Goal: Task Accomplishment & Management: Manage account settings

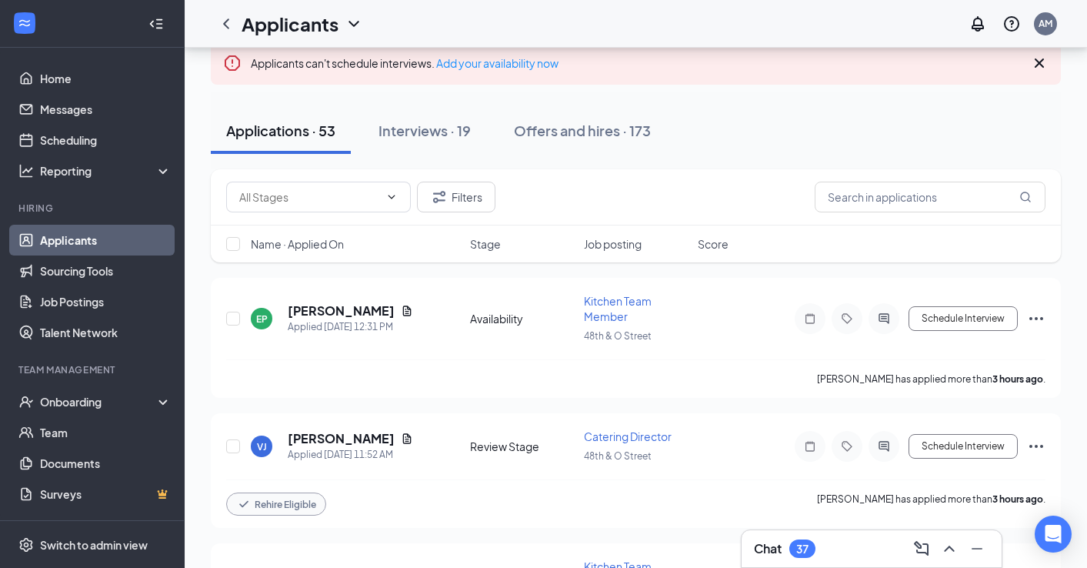
scroll to position [112, 0]
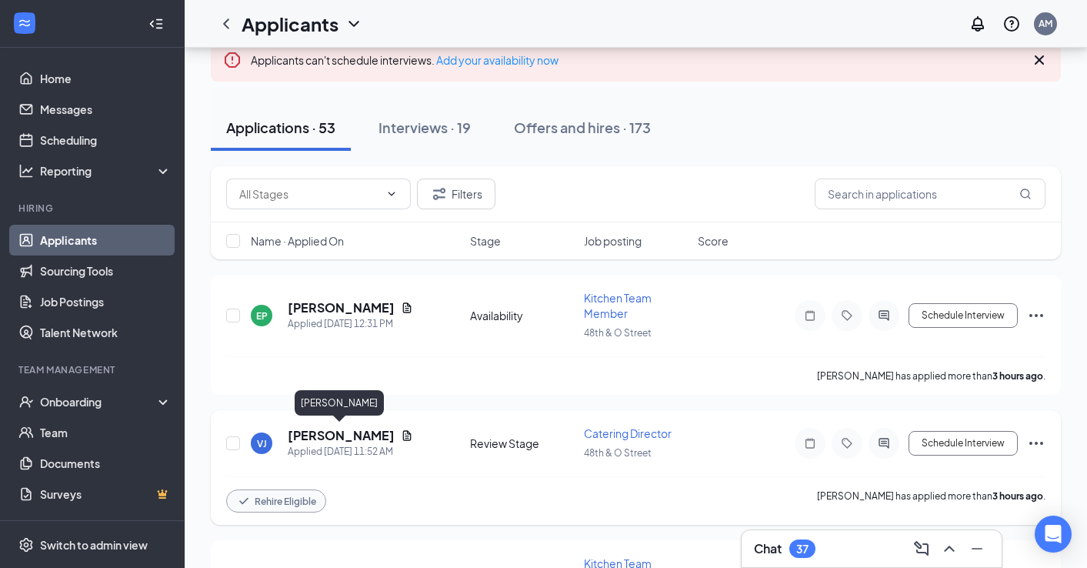
click at [351, 434] on h5 "[PERSON_NAME]" at bounding box center [341, 435] width 107 height 17
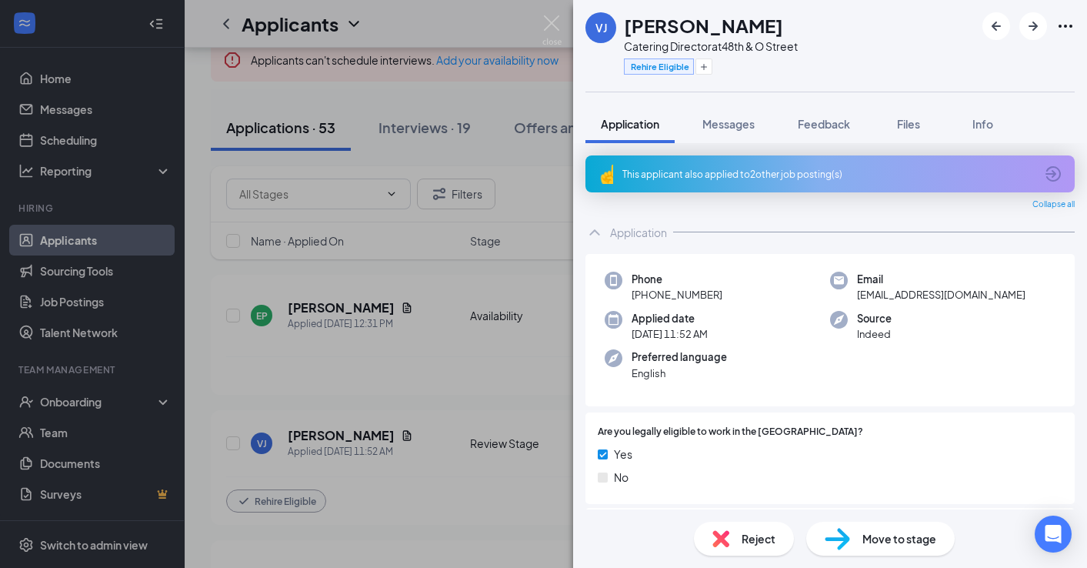
click at [697, 163] on div "This applicant also applied to 2 other job posting(s)" at bounding box center [829, 173] width 489 height 37
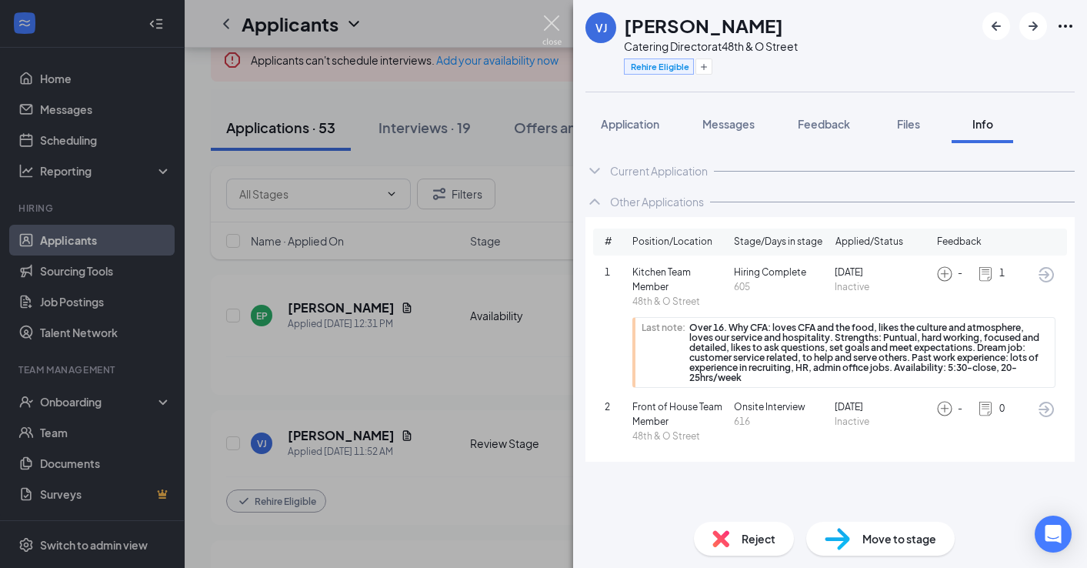
click at [554, 32] on img at bounding box center [551, 30] width 19 height 30
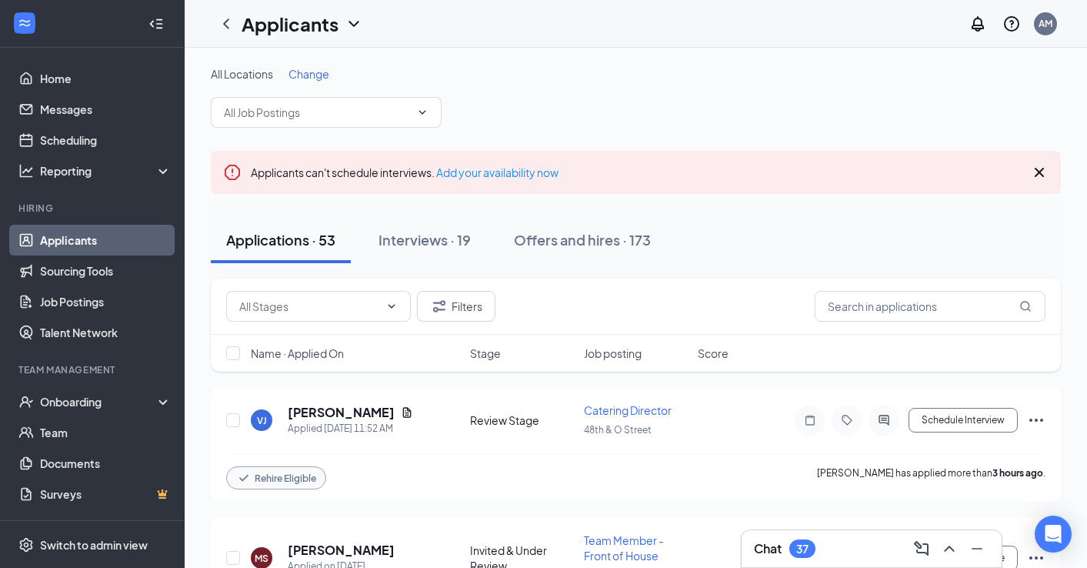
click at [311, 71] on span "Change" at bounding box center [308, 74] width 41 height 14
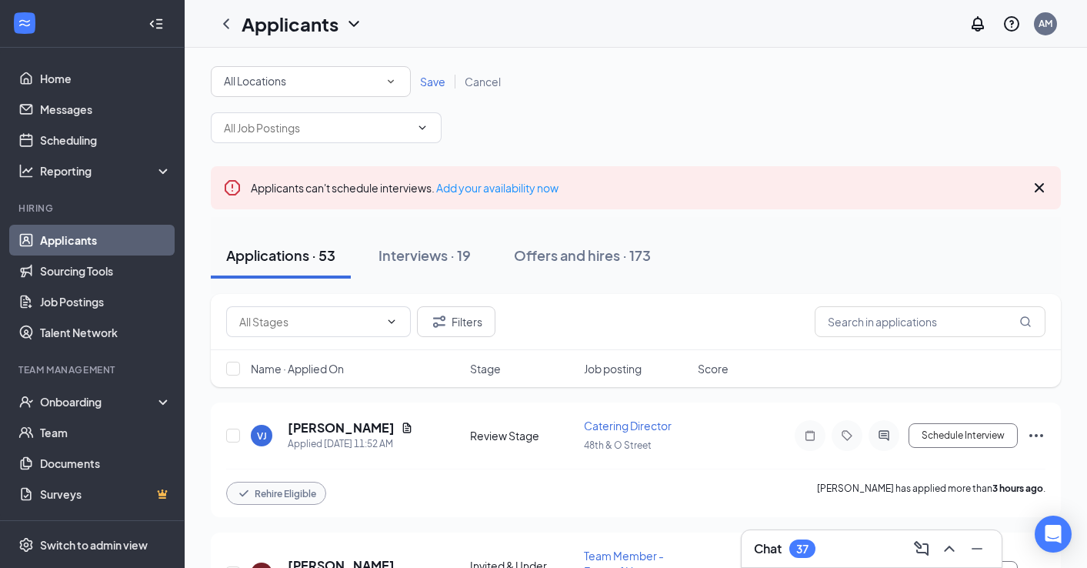
click at [310, 85] on div "All Locations" at bounding box center [311, 81] width 174 height 18
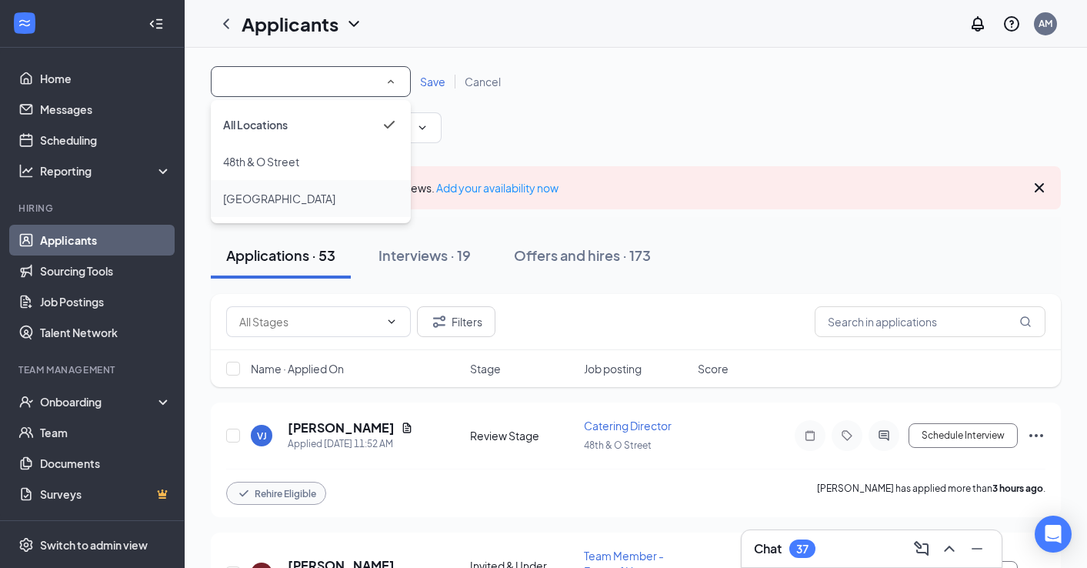
click at [315, 201] on span "[GEOGRAPHIC_DATA]" at bounding box center [279, 198] width 112 height 14
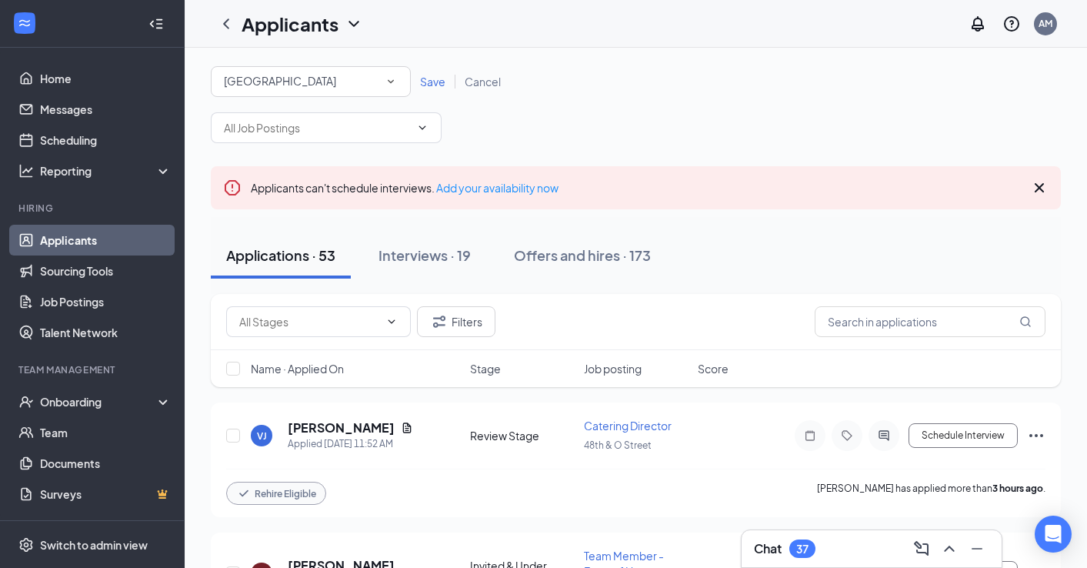
click at [428, 82] on span "Save" at bounding box center [432, 82] width 25 height 14
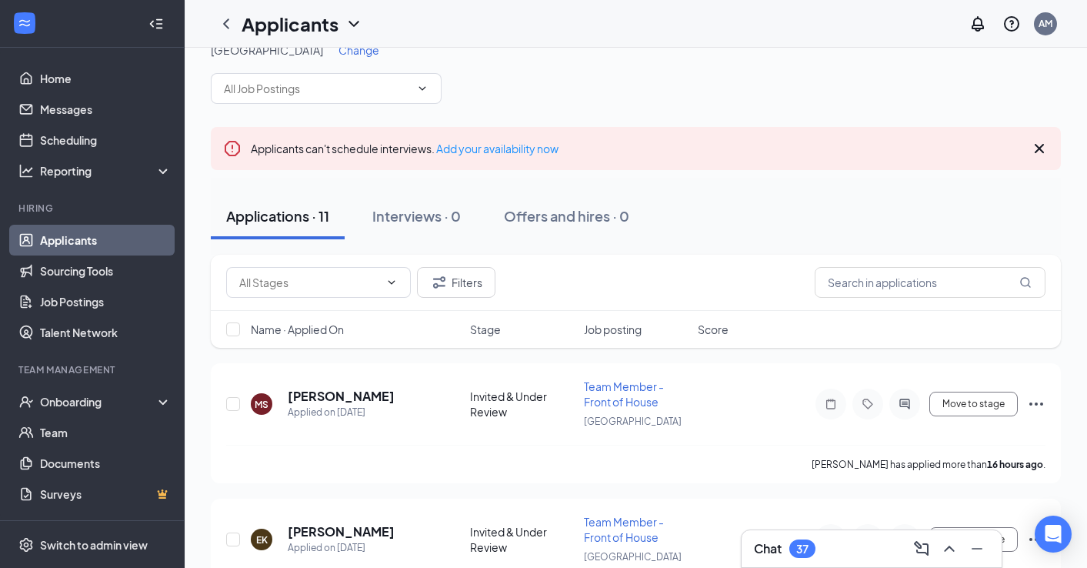
scroll to position [25, 0]
